Goal: Task Accomplishment & Management: Manage account settings

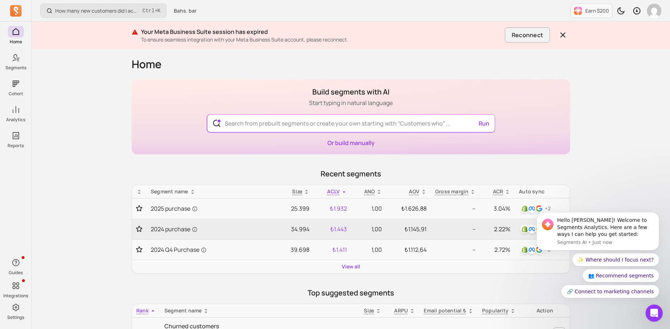
click at [584, 169] on body "Hello Akın! Welcome to Segments Analytics. Here are a few ways I can help you g…" at bounding box center [597, 232] width 138 height 147
click at [656, 212] on icon "Dismiss notification" at bounding box center [657, 214] width 4 height 4
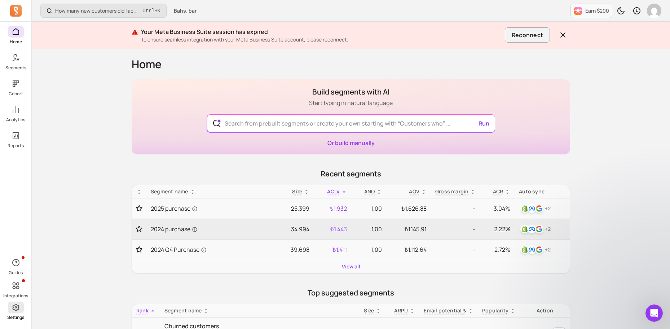
click at [8, 310] on span at bounding box center [16, 307] width 16 height 12
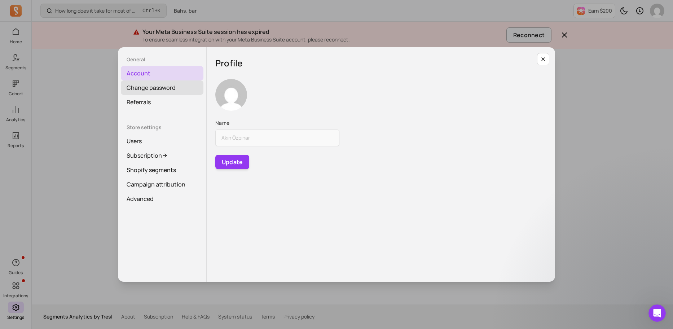
click at [168, 92] on link "Change password" at bounding box center [162, 87] width 83 height 14
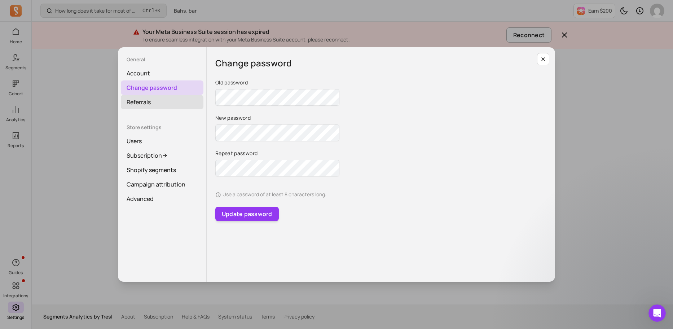
click at [159, 102] on link "Referrals" at bounding box center [162, 102] width 83 height 14
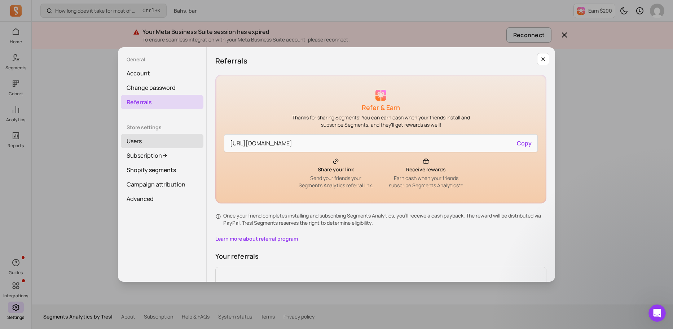
click at [146, 139] on link "Users" at bounding box center [162, 141] width 83 height 14
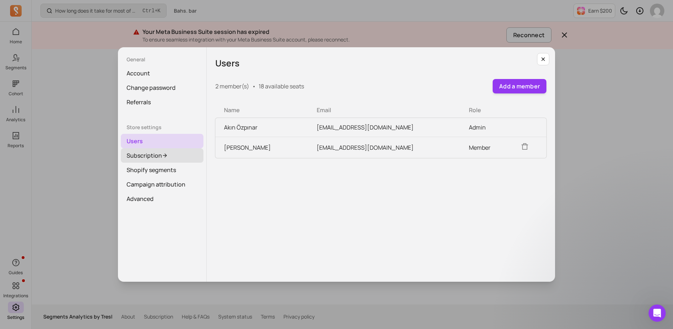
click at [149, 159] on link "Subscription" at bounding box center [162, 155] width 83 height 14
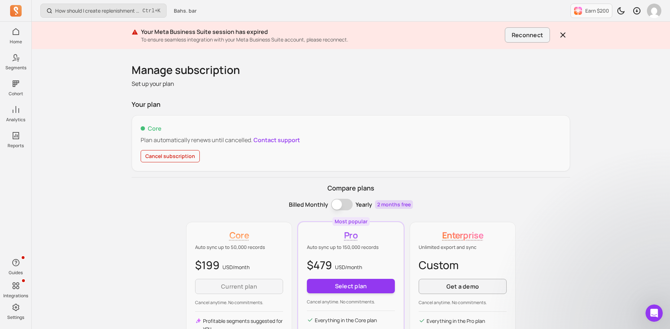
click at [151, 155] on button "Cancel subscription" at bounding box center [170, 156] width 59 height 12
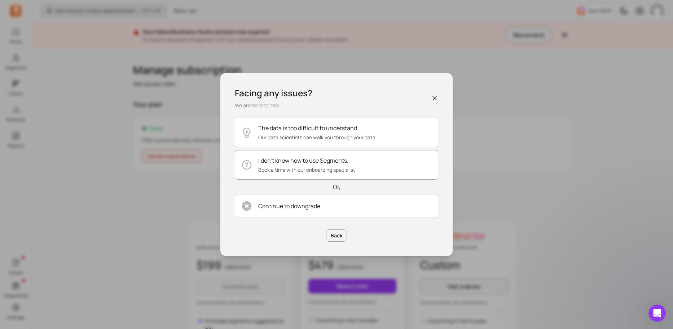
click at [311, 161] on p "I don’t know how to use Segments." at bounding box center [306, 160] width 97 height 9
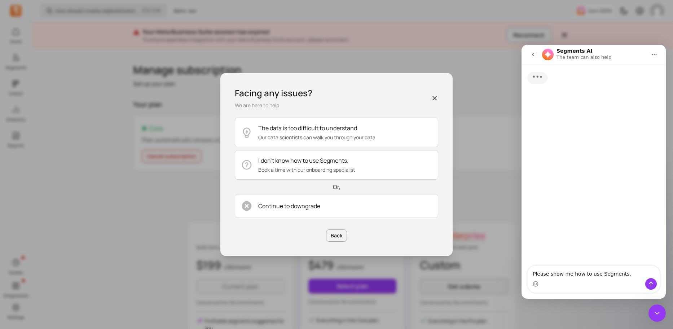
click at [655, 315] on icon "Close Intercom Messenger" at bounding box center [656, 313] width 9 height 9
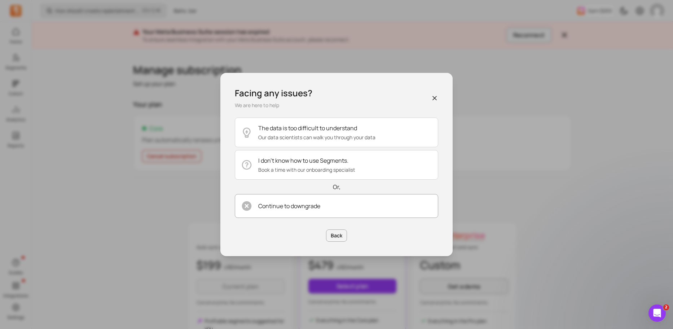
click at [286, 209] on p "Continue to downgrade" at bounding box center [289, 205] width 62 height 9
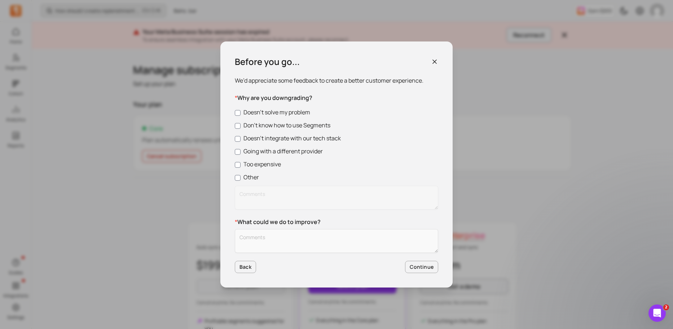
click at [270, 163] on label "Too expensive" at bounding box center [336, 164] width 203 height 9
click at [240, 163] on input "Too expensive" at bounding box center [238, 165] width 6 height 6
click at [428, 269] on button "Continue" at bounding box center [421, 267] width 33 height 12
click at [373, 241] on textarea "Customer Feedback" at bounding box center [336, 241] width 203 height 24
click at [288, 143] on div "Doesn’t solve my problem Don’t know how to use Segments Doesn’t integrate with …" at bounding box center [336, 160] width 203 height 104
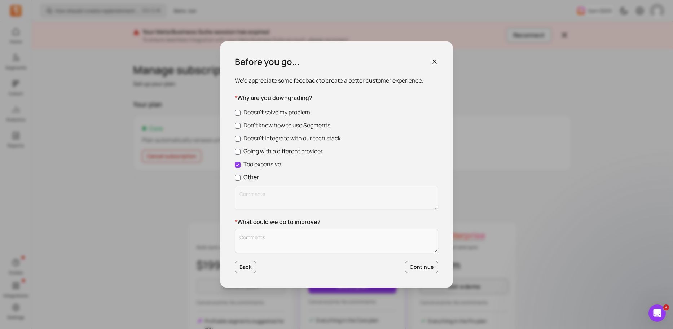
click at [264, 168] on label "Too expensive" at bounding box center [336, 164] width 203 height 9
click at [240, 168] on input "Too expensive" at bounding box center [238, 165] width 6 height 6
click at [264, 168] on label "Too expensive" at bounding box center [336, 164] width 203 height 9
click at [240, 168] on input "Too expensive" at bounding box center [238, 165] width 6 height 6
checkbox input "true"
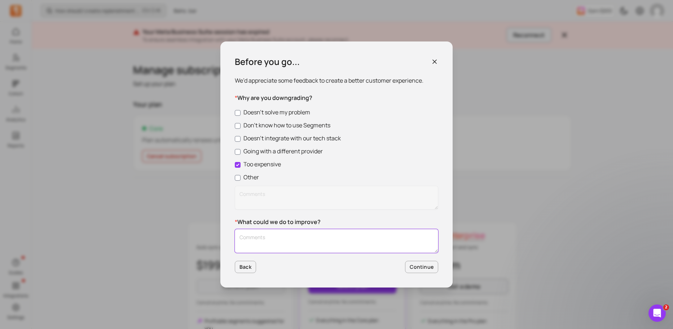
click at [270, 244] on textarea "Customer Feedback" at bounding box center [336, 241] width 203 height 24
type textarea "too expensive"
click at [423, 267] on button "Continue" at bounding box center [421, 267] width 33 height 12
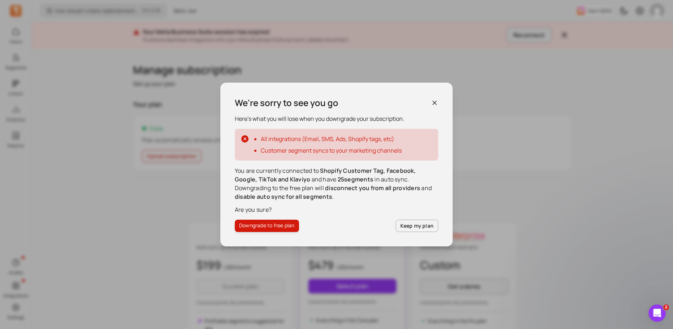
click at [291, 223] on button "Downgrade to free plan" at bounding box center [267, 226] width 64 height 12
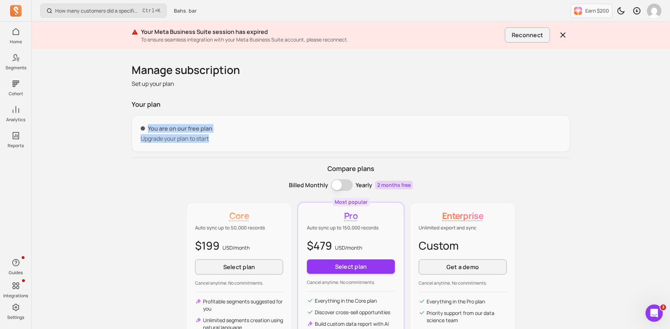
drag, startPoint x: 167, startPoint y: 134, endPoint x: 140, endPoint y: 127, distance: 27.5
click at [140, 127] on div "You are on our free plan Upgrade your plan to start" at bounding box center [351, 133] width 438 height 37
click at [150, 127] on p "You are on our free plan" at bounding box center [351, 128] width 420 height 9
drag, startPoint x: 193, startPoint y: 134, endPoint x: 146, endPoint y: 124, distance: 47.7
click at [146, 124] on div "You are on our free plan Upgrade your plan to start" at bounding box center [351, 133] width 438 height 37
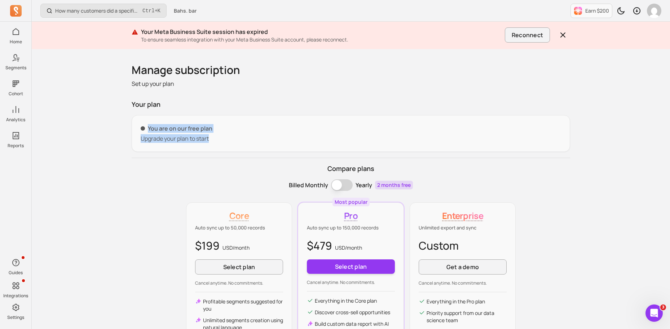
click at [168, 133] on div "You are on our free plan Upgrade your plan to start" at bounding box center [351, 133] width 420 height 19
drag, startPoint x: 221, startPoint y: 139, endPoint x: 149, endPoint y: 129, distance: 73.1
click at [149, 129] on div "You are on our free plan Upgrade your plan to start" at bounding box center [351, 133] width 420 height 19
click at [163, 133] on div "You are on our free plan Upgrade your plan to start" at bounding box center [351, 133] width 420 height 19
drag, startPoint x: 214, startPoint y: 139, endPoint x: 141, endPoint y: 128, distance: 74.0
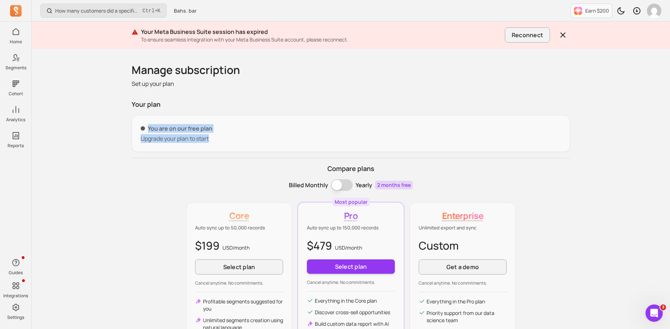
click at [141, 128] on div "You are on our free plan Upgrade your plan to start" at bounding box center [351, 133] width 420 height 19
drag, startPoint x: 168, startPoint y: 131, endPoint x: 171, endPoint y: 133, distance: 3.7
click at [168, 131] on p "You are on our free plan" at bounding box center [351, 128] width 420 height 9
drag, startPoint x: 214, startPoint y: 138, endPoint x: 149, endPoint y: 129, distance: 65.9
click at [149, 125] on div "You are on our free plan Upgrade your plan to start" at bounding box center [351, 133] width 420 height 19
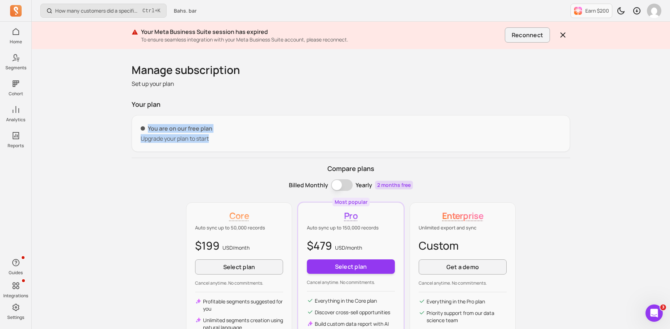
click at [152, 130] on p "You are on our free plan" at bounding box center [351, 128] width 420 height 9
drag, startPoint x: 149, startPoint y: 125, endPoint x: 226, endPoint y: 141, distance: 77.9
click at [226, 141] on div "You are on our free plan Upgrade your plan to start" at bounding box center [351, 133] width 420 height 19
click at [226, 141] on p "Upgrade your plan to start" at bounding box center [351, 138] width 420 height 9
click at [566, 34] on icon "button" at bounding box center [562, 35] width 9 height 9
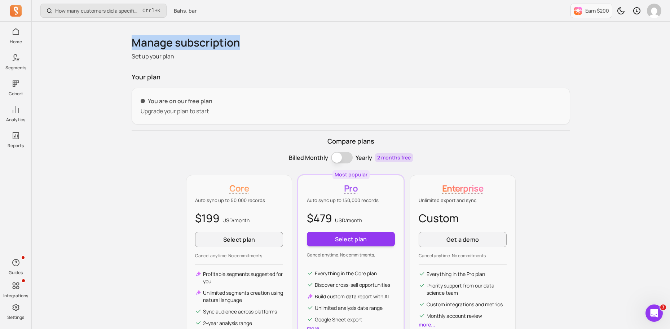
drag, startPoint x: 128, startPoint y: 41, endPoint x: 243, endPoint y: 39, distance: 115.0
click at [243, 39] on div "Manage subscription Set up your plan Your plan You are on our free plan Upgrade…" at bounding box center [350, 199] width 461 height 354
click at [243, 42] on h1 "Manage subscription" at bounding box center [351, 42] width 438 height 13
drag, startPoint x: 245, startPoint y: 43, endPoint x: 96, endPoint y: 44, distance: 149.2
click at [96, 44] on div "How many customers did a specific discount code generate? Ctrl + K Bahs. bar Ea…" at bounding box center [351, 200] width 638 height 400
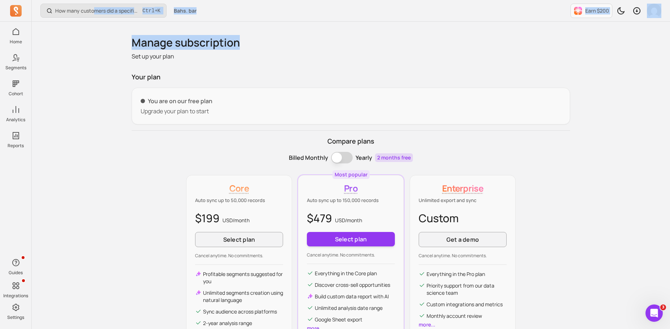
click at [161, 44] on h1 "Manage subscription" at bounding box center [351, 42] width 438 height 13
drag, startPoint x: 132, startPoint y: 43, endPoint x: 247, endPoint y: 39, distance: 115.1
click at [247, 39] on h1 "Manage subscription" at bounding box center [351, 42] width 438 height 13
